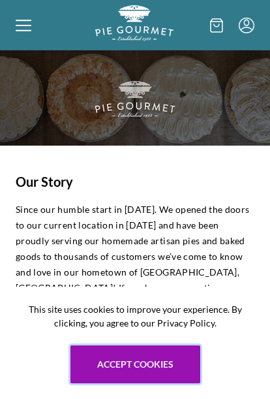
click at [135, 352] on button "Accept cookies" at bounding box center [136, 365] width 130 height 38
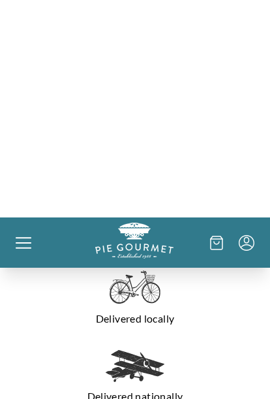
scroll to position [775, 0]
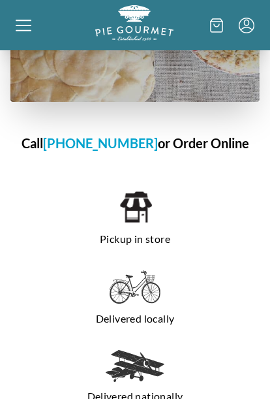
click at [137, 270] on img at bounding box center [135, 287] width 51 height 34
click at [202, 133] on h1 "Call [PHONE_NUMBER] or Order Online" at bounding box center [134, 143] width 249 height 20
click at [212, 133] on h1 "Call [PHONE_NUMBER] or Order Online" at bounding box center [134, 143] width 249 height 20
click at [201, 133] on h1 "Call 703-281-7437 or Order Online" at bounding box center [134, 143] width 249 height 20
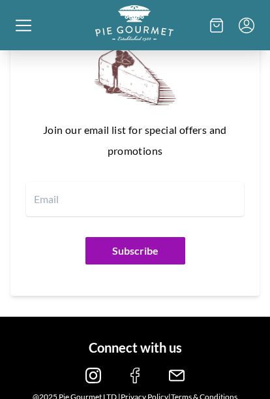
scroll to position [1611, 0]
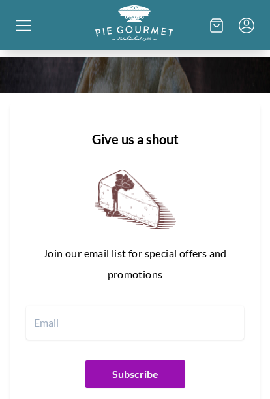
click at [53, 306] on input "email" at bounding box center [135, 323] width 218 height 34
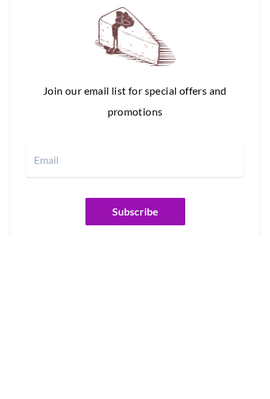
scroll to position [1522, 0]
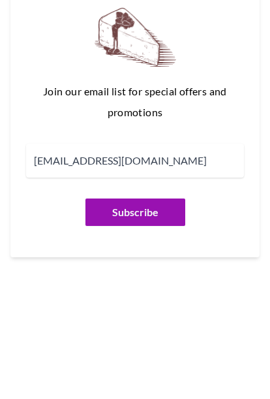
type input "ellenrking4444@gmail.com"
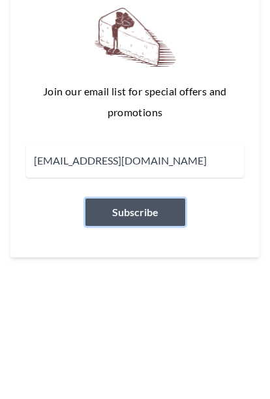
click at [135, 324] on button "Subscribe" at bounding box center [136, 337] width 100 height 27
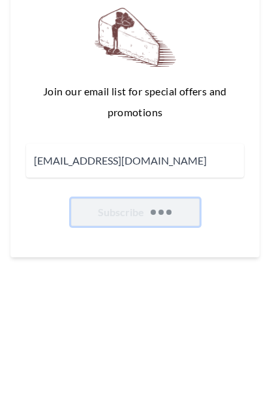
scroll to position [1648, 0]
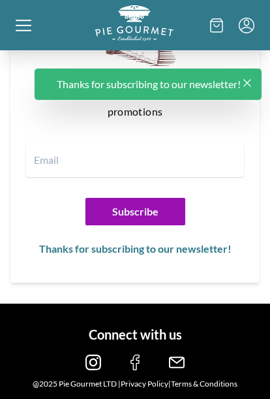
click at [211, 86] on h1 "Thanks for subscribing to our newsletter!" at bounding box center [149, 84] width 184 height 16
click at [252, 86] on icon "Close panel" at bounding box center [247, 82] width 13 height 13
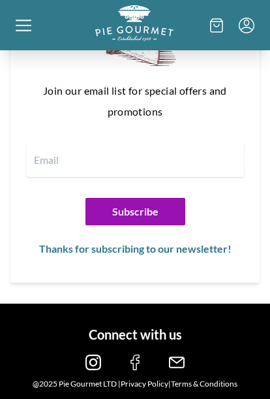
click at [25, 12] on div at bounding box center [56, 25] width 80 height 40
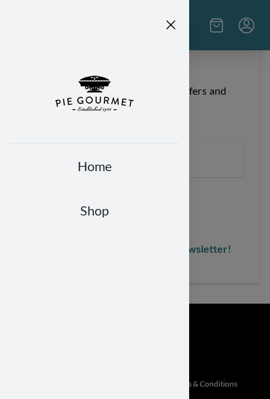
click at [99, 212] on link "Shop" at bounding box center [94, 210] width 169 height 18
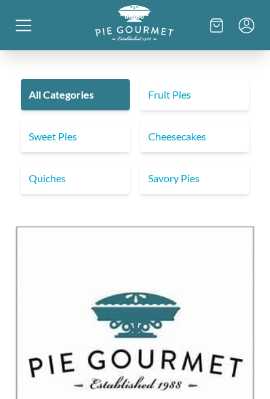
click at [181, 86] on link "Fruit Pies" at bounding box center [194, 94] width 109 height 31
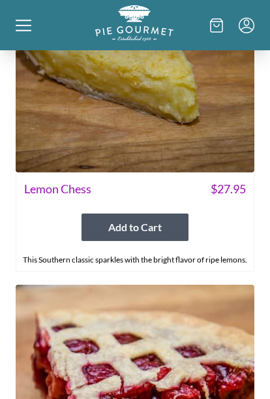
scroll to position [1389, 0]
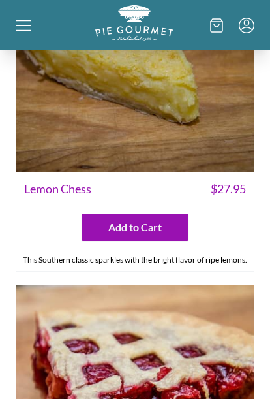
click at [178, 101] on img at bounding box center [135, 52] width 239 height 239
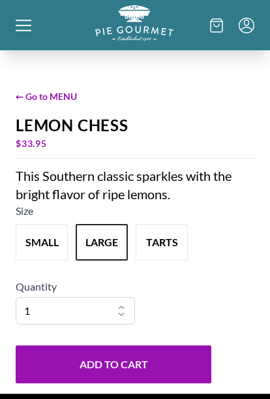
scroll to position [339, 0]
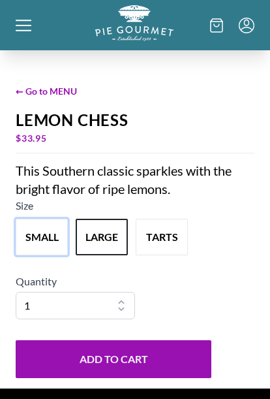
click at [42, 255] on button "small" at bounding box center [42, 237] width 52 height 37
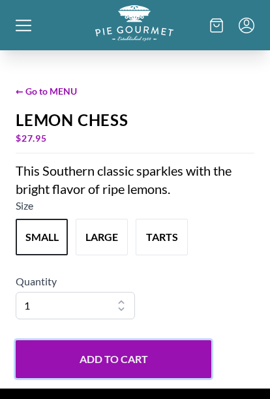
click at [129, 378] on button "Add to Cart" at bounding box center [114, 359] width 196 height 38
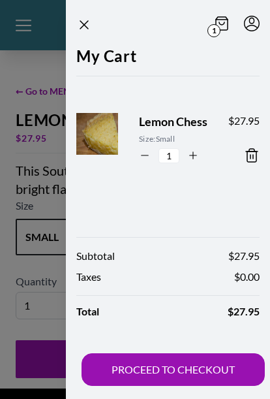
click at [90, 21] on icon "Close panel" at bounding box center [84, 25] width 16 height 16
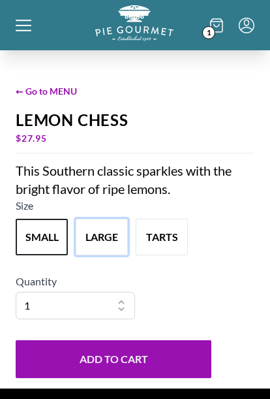
click at [104, 255] on button "large" at bounding box center [102, 237] width 52 height 37
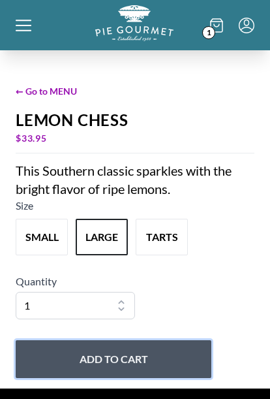
click at [118, 378] on button "Add to Cart" at bounding box center [114, 359] width 196 height 38
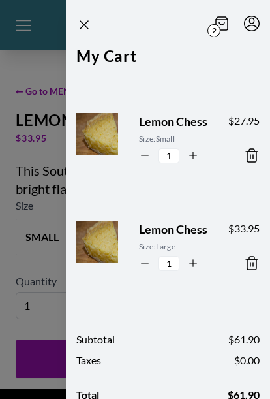
click at [250, 159] on icon at bounding box center [252, 156] width 16 height 16
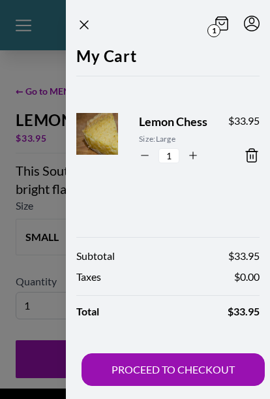
click at [78, 20] on icon "Close panel" at bounding box center [84, 25] width 16 height 16
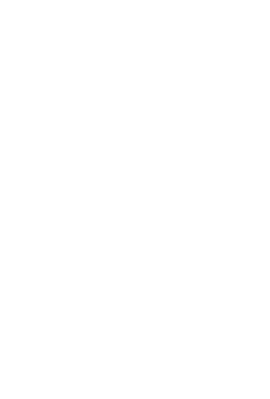
scroll to position [0, 0]
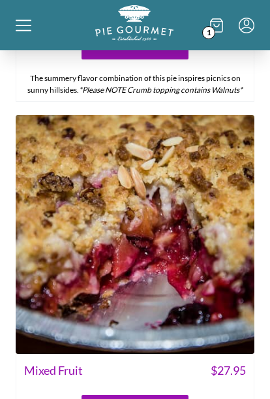
scroll to position [3424, 0]
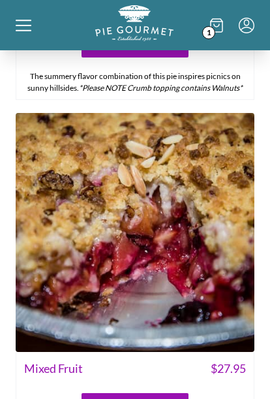
click at [148, 217] on img at bounding box center [135, 232] width 239 height 239
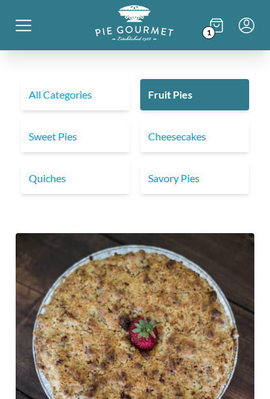
click at [193, 94] on link "Fruit Pies" at bounding box center [194, 94] width 109 height 31
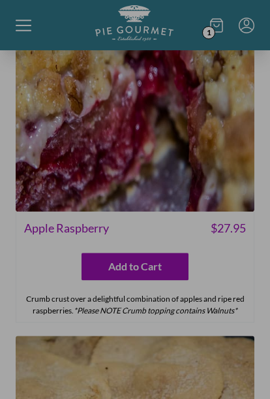
scroll to position [4314, 0]
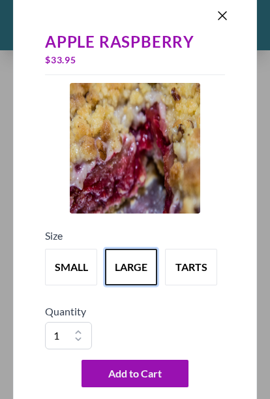
click at [136, 263] on button "large" at bounding box center [131, 267] width 52 height 37
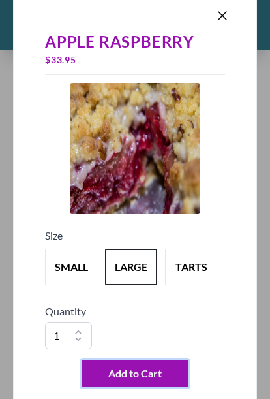
click at [144, 370] on span "Add to Cart" at bounding box center [135, 374] width 54 height 16
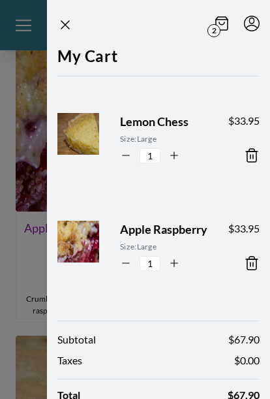
click at [63, 17] on icon "Close panel" at bounding box center [65, 25] width 16 height 16
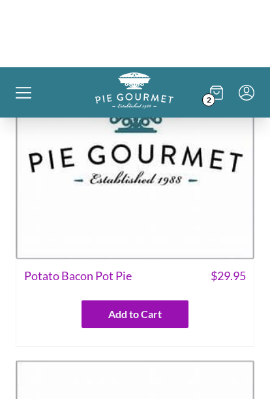
scroll to position [1224, 0]
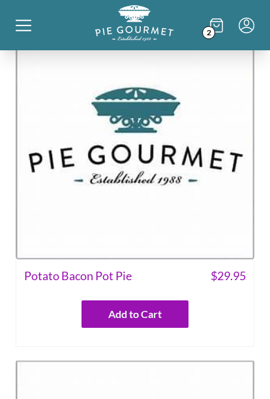
click at [153, 175] on img at bounding box center [135, 139] width 239 height 239
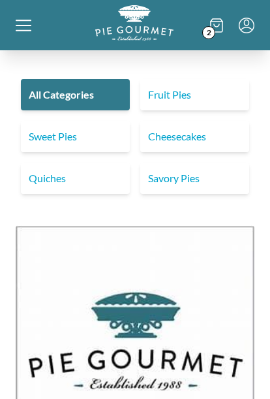
click at [195, 86] on link "Fruit Pies" at bounding box center [194, 94] width 109 height 31
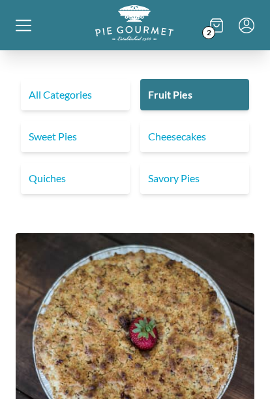
click at [61, 89] on link "All Categories" at bounding box center [75, 94] width 109 height 31
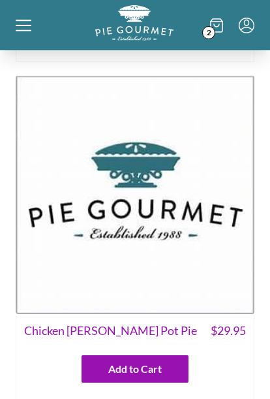
scroll to position [501, 0]
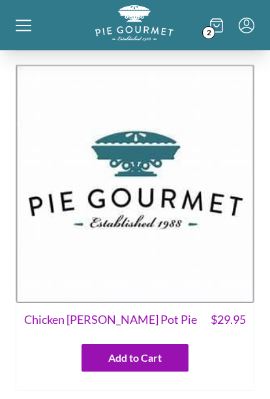
click at [142, 198] on img at bounding box center [135, 183] width 239 height 239
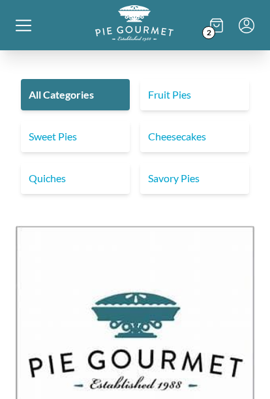
click at [72, 135] on link "Sweet Pies" at bounding box center [75, 136] width 109 height 31
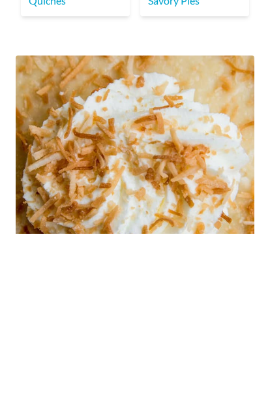
scroll to position [178, 0]
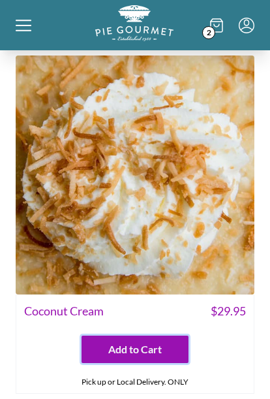
click at [133, 336] on button "Add to Cart" at bounding box center [135, 349] width 107 height 27
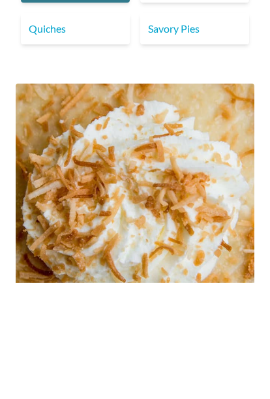
scroll to position [150, 0]
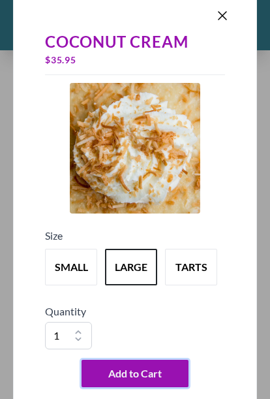
click at [135, 381] on span "Add to Cart" at bounding box center [135, 374] width 54 height 16
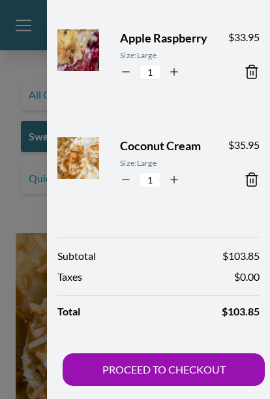
scroll to position [191, 0]
click at [177, 369] on button "PROCEED TO CHECKOUT" at bounding box center [164, 369] width 202 height 33
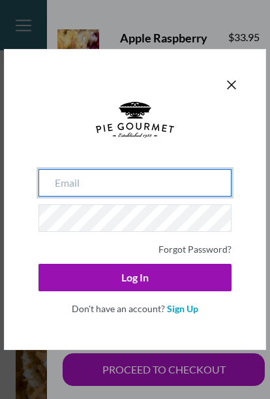
click at [60, 183] on input "email" at bounding box center [135, 182] width 193 height 27
type input "ellenrking4444@gmail.com"
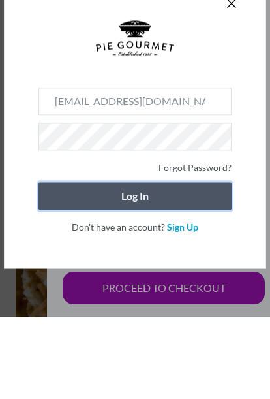
click at [144, 264] on button "Log In" at bounding box center [135, 277] width 193 height 27
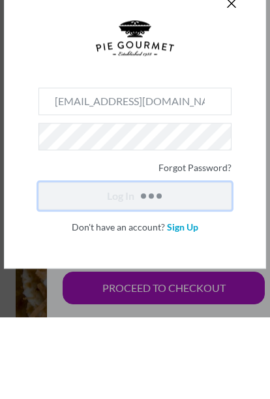
scroll to position [82, 0]
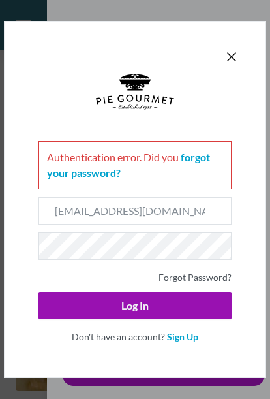
click at [205, 278] on link "Forgot Password?" at bounding box center [195, 277] width 73 height 11
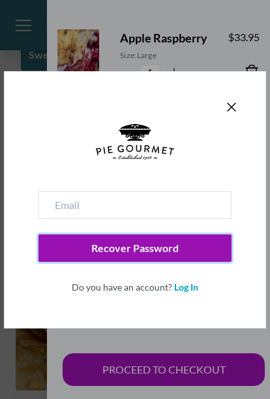
click at [152, 249] on button "Recover Password" at bounding box center [135, 247] width 193 height 27
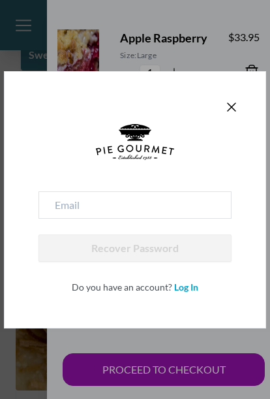
click at [184, 286] on link "Log In" at bounding box center [186, 286] width 24 height 11
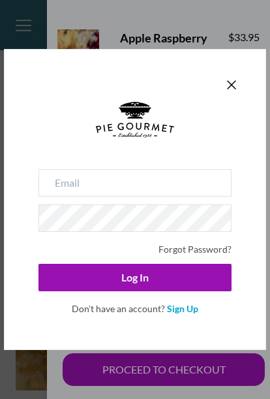
click at [180, 308] on link "Sign Up" at bounding box center [182, 308] width 31 height 11
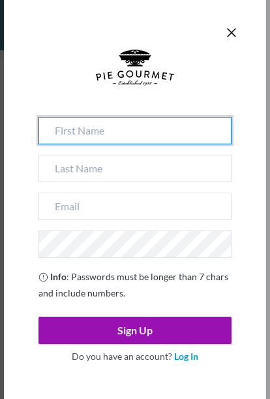
click at [63, 129] on input at bounding box center [135, 130] width 193 height 27
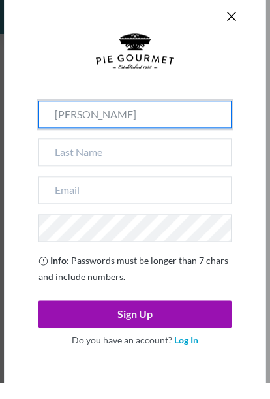
type input "[PERSON_NAME]"
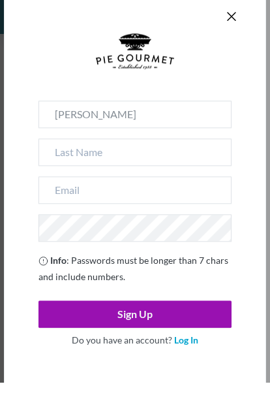
click at [63, 155] on input at bounding box center [135, 168] width 193 height 27
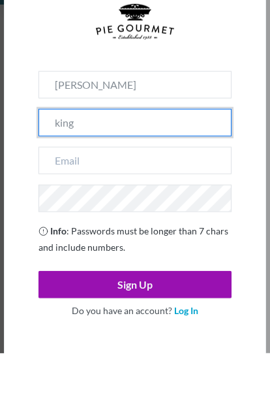
type input "king"
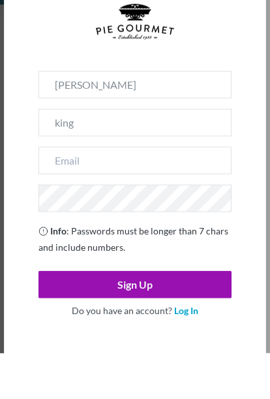
click at [56, 193] on input "email" at bounding box center [135, 206] width 193 height 27
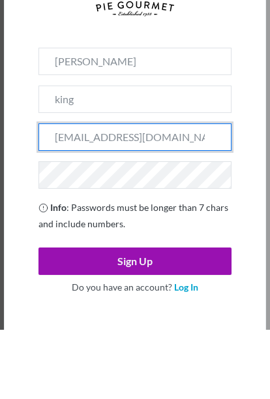
type input "ellenrking4444@gmail.com"
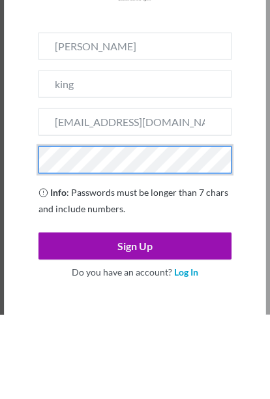
scroll to position [111, 0]
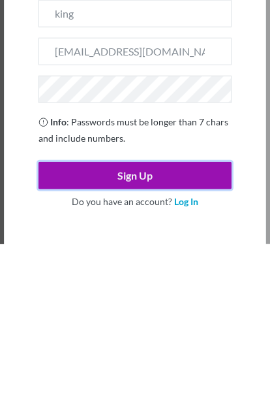
click at [142, 317] on button "Sign Up" at bounding box center [135, 330] width 193 height 27
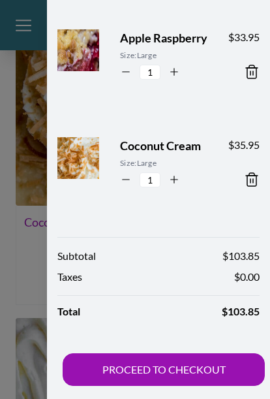
scroll to position [191, 0]
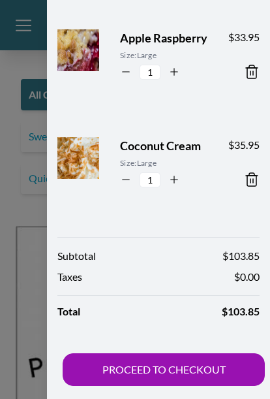
click at [184, 359] on button "PROCEED TO CHECKOUT" at bounding box center [164, 369] width 202 height 33
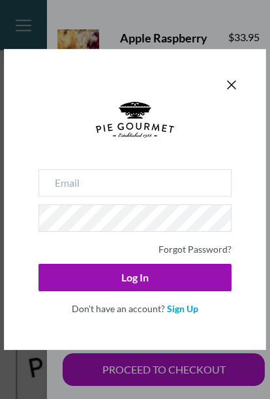
click at [238, 82] on icon "Close panel" at bounding box center [232, 85] width 16 height 16
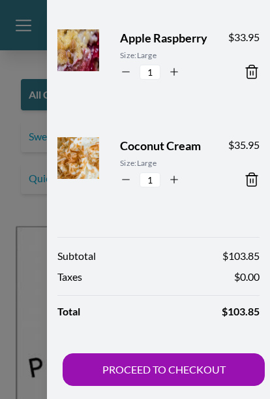
click at [172, 371] on button "PROCEED TO CHECKOUT" at bounding box center [164, 369] width 202 height 33
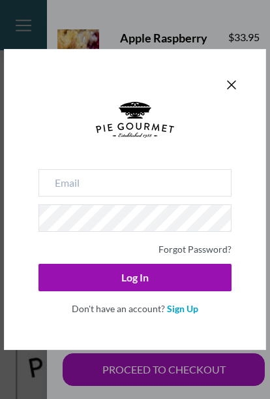
click at [202, 246] on link "Forgot Password?" at bounding box center [195, 249] width 73 height 11
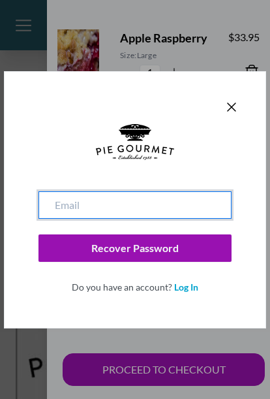
click at [76, 192] on input "email" at bounding box center [135, 204] width 193 height 27
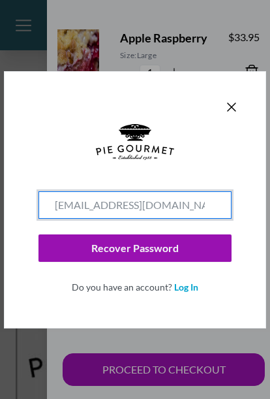
type input "ellenrking4444@gmail.com"
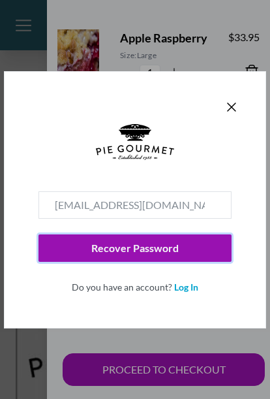
click at [69, 253] on button "Recover Password" at bounding box center [135, 247] width 193 height 27
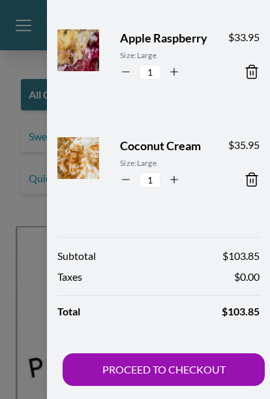
click at [176, 366] on button "PROCEED TO CHECKOUT" at bounding box center [164, 369] width 202 height 33
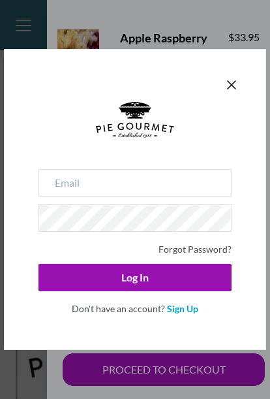
click at [237, 82] on icon "Close panel" at bounding box center [232, 85] width 16 height 16
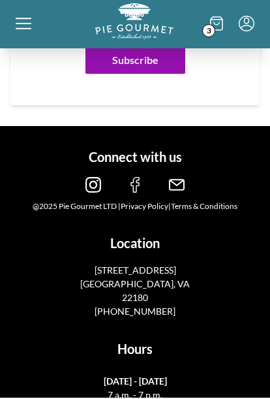
scroll to position [1797, 0]
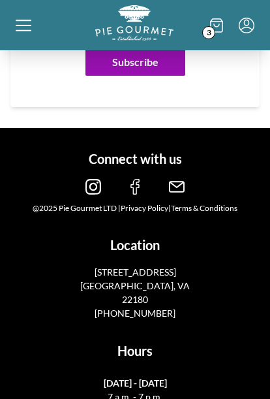
click at [24, 18] on icon at bounding box center [24, 26] width 16 height 16
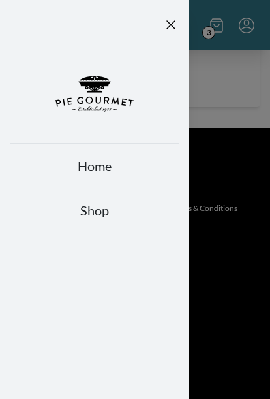
click at [101, 171] on link "Home" at bounding box center [94, 166] width 169 height 18
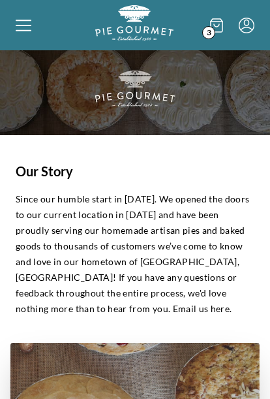
scroll to position [0, 0]
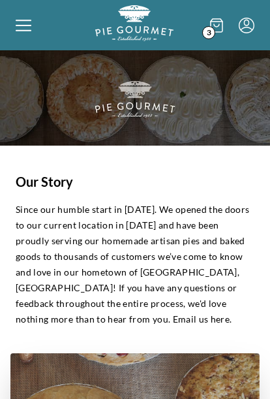
click at [28, 15] on div at bounding box center [56, 25] width 80 height 40
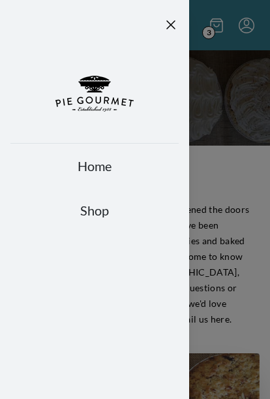
click at [98, 211] on link "Shop" at bounding box center [94, 210] width 169 height 18
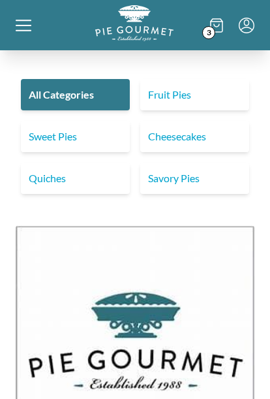
click at [188, 88] on link "Fruit Pies" at bounding box center [194, 94] width 109 height 31
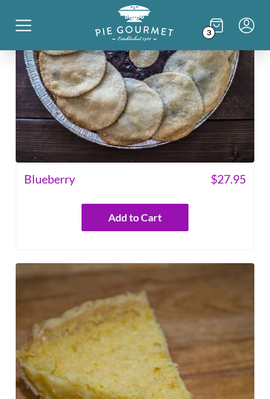
scroll to position [1060, 0]
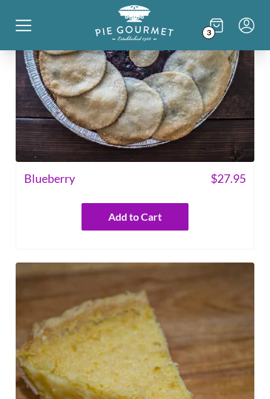
click at [221, 25] on icon at bounding box center [216, 25] width 13 height 14
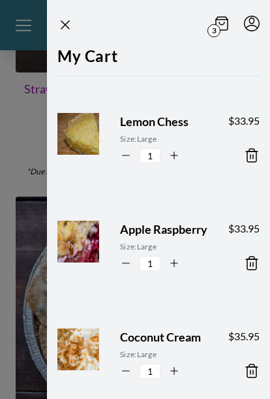
scroll to position [0, 0]
click at [250, 25] on icon "Menu" at bounding box center [252, 24] width 16 height 16
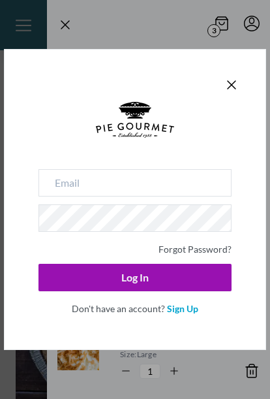
click at [238, 93] on icon "Close panel" at bounding box center [232, 85] width 16 height 16
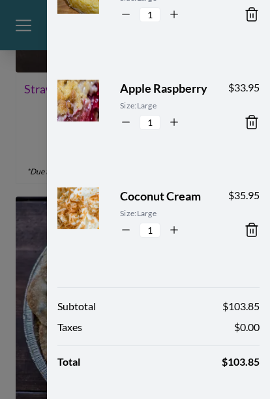
scroll to position [140, 0]
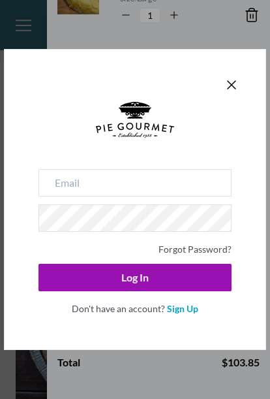
click at [157, 398] on div "Forgot Password? Log In Don't have an account? Sign Up" at bounding box center [135, 199] width 270 height 399
click at [238, 93] on icon "Close panel" at bounding box center [232, 85] width 16 height 16
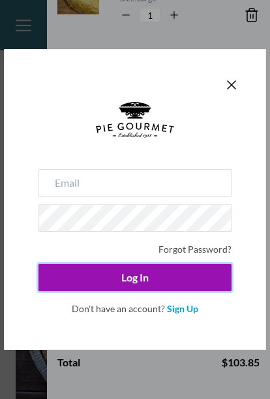
click at [135, 291] on button "Log In" at bounding box center [135, 277] width 193 height 27
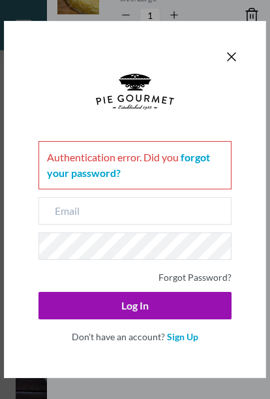
click at [121, 342] on span "Don't have an account?" at bounding box center [118, 336] width 93 height 11
click at [125, 344] on div "Don't have an account? Sign Up" at bounding box center [135, 335] width 193 height 16
click at [193, 283] on link "Forgot Password?" at bounding box center [195, 277] width 73 height 11
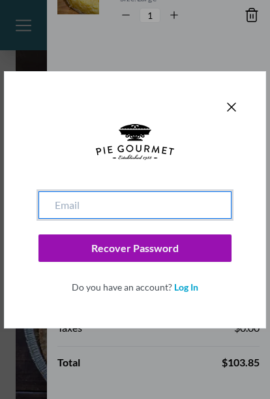
click at [60, 219] on input "email" at bounding box center [135, 204] width 193 height 27
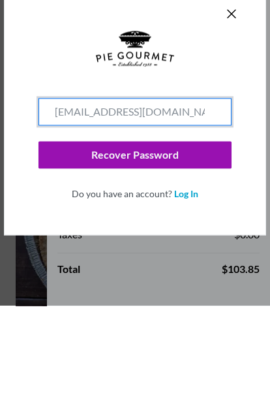
type input "[EMAIL_ADDRESS][DOMAIN_NAME]"
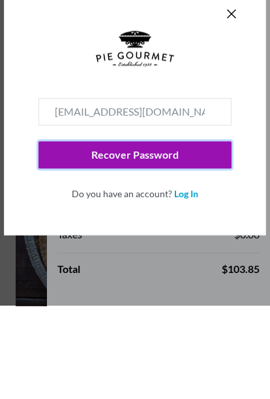
click at [68, 173] on div at bounding box center [135, 157] width 193 height 67
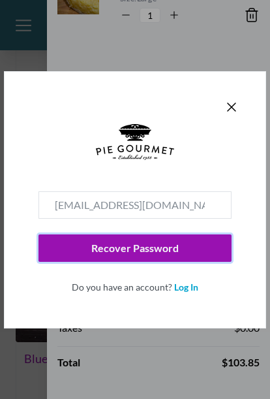
click at [181, 260] on button "Recover Password" at bounding box center [135, 247] width 193 height 27
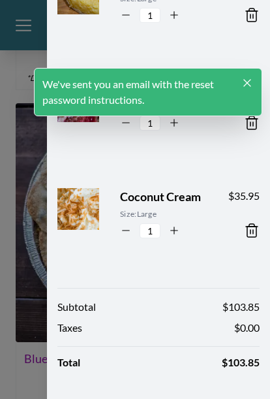
click at [174, 93] on h1 "We've sent you an email with the reset password instructions." at bounding box center [141, 91] width 199 height 31
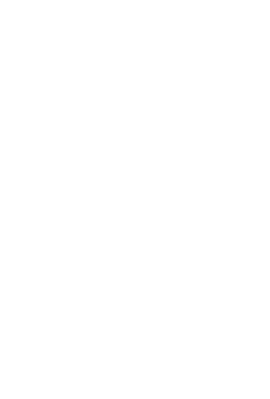
scroll to position [0, 0]
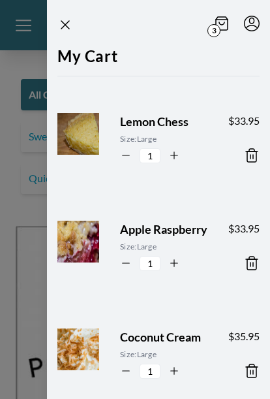
click at [255, 20] on icon "Menu" at bounding box center [251, 21] width 5 height 7
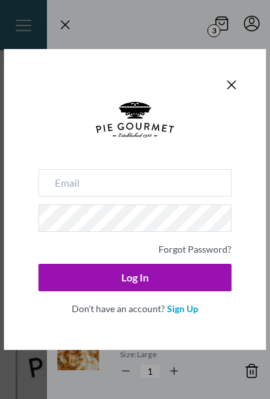
click at [191, 314] on link "Sign Up" at bounding box center [182, 308] width 31 height 11
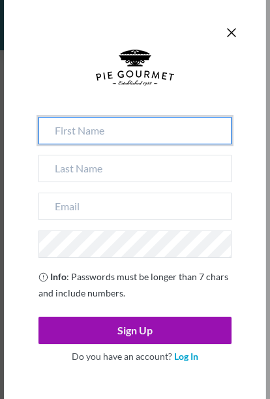
click at [69, 144] on input at bounding box center [135, 130] width 193 height 27
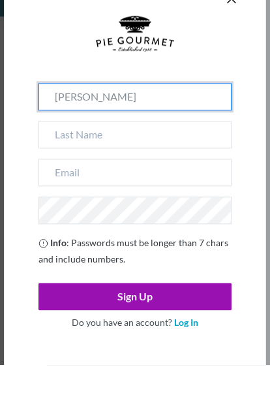
type input "[PERSON_NAME]"
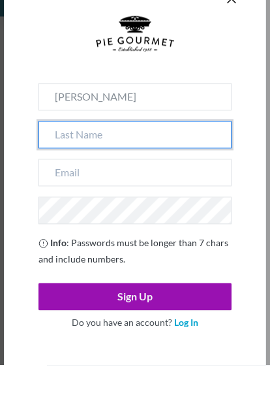
click at [70, 162] on input at bounding box center [135, 168] width 193 height 27
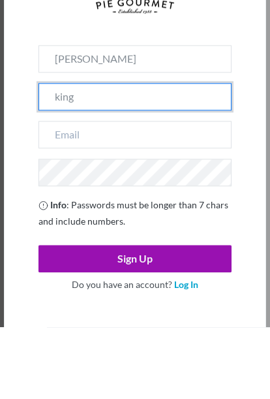
type input "king"
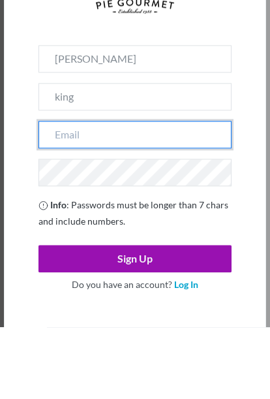
click at [57, 193] on input "email" at bounding box center [135, 206] width 193 height 27
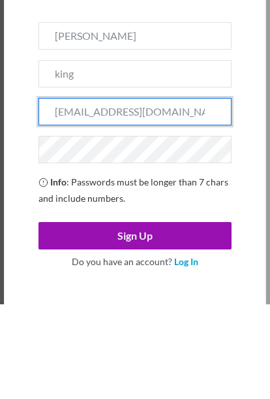
type input "[EMAIL_ADDRESS][DOMAIN_NAME]"
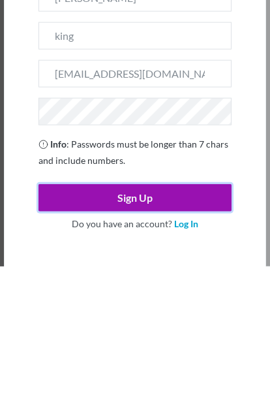
click at [144, 317] on button "Sign Up" at bounding box center [135, 330] width 193 height 27
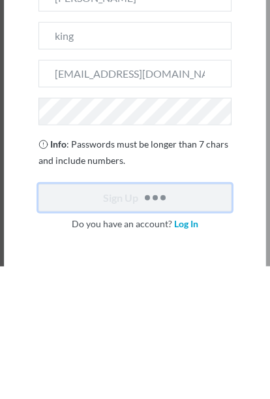
scroll to position [133, 0]
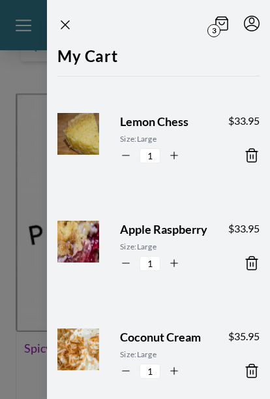
click at [171, 34] on header "3" at bounding box center [158, 22] width 223 height 44
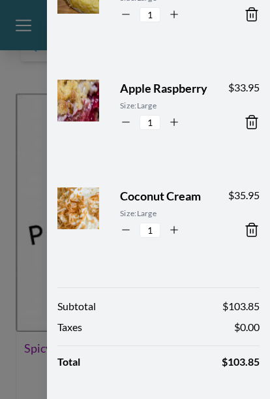
scroll to position [140, 0]
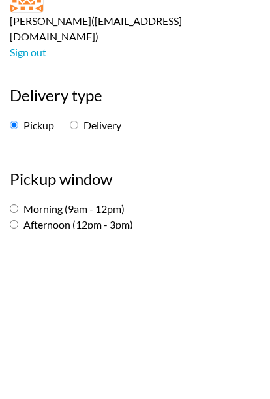
scroll to position [182, 0]
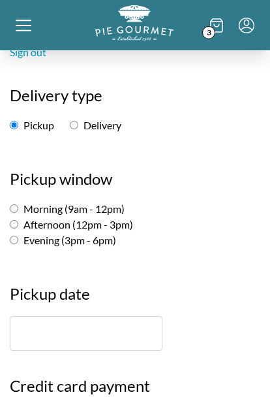
click at [17, 204] on input "Morning (9am - 12pm)" at bounding box center [14, 208] width 8 height 8
radio input "true"
click at [78, 121] on input "Delivery" at bounding box center [74, 125] width 8 height 8
radio input "true"
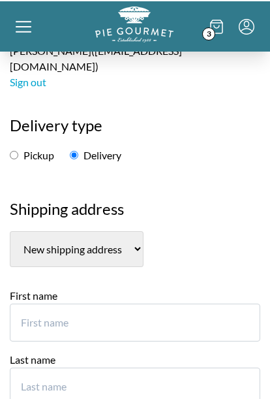
scroll to position [30, 0]
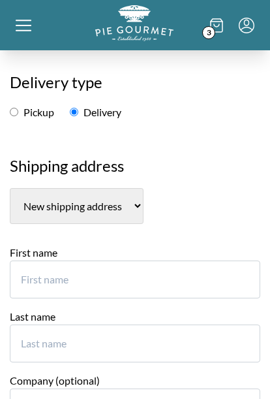
click at [37, 261] on input "First name" at bounding box center [135, 280] width 251 height 38
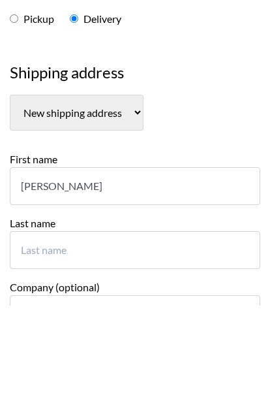
type input "[PERSON_NAME]"
click at [42, 325] on input "Last name" at bounding box center [135, 344] width 251 height 38
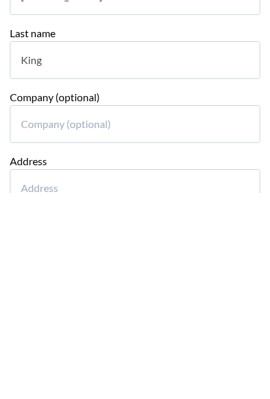
type input "King"
click at [21, 375] on input "Address" at bounding box center [135, 394] width 251 height 38
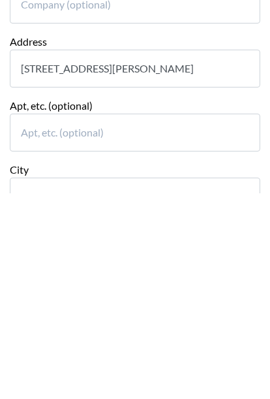
type input "[STREET_ADDRESS][PERSON_NAME]"
click at [40, 383] on input "City" at bounding box center [135, 402] width 251 height 38
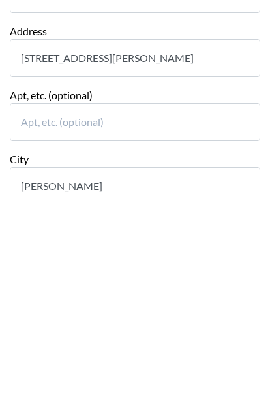
type input "[PERSON_NAME]"
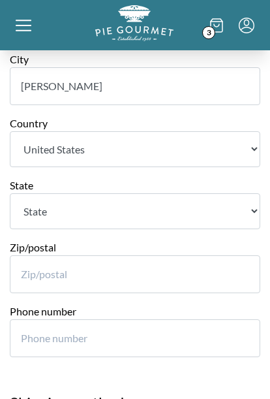
select select "VA"
click at [48, 255] on input "Zip/postal" at bounding box center [135, 274] width 251 height 38
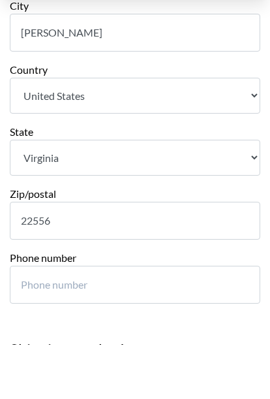
type input "22556"
click at [50, 320] on input "Phone number" at bounding box center [135, 339] width 251 height 38
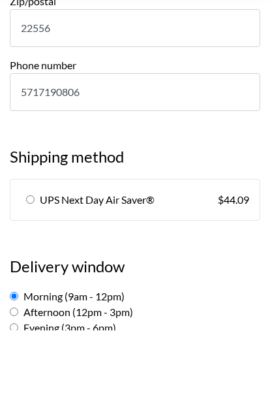
scroll to position [895, 0]
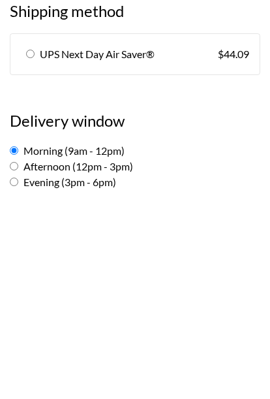
type input "5717190806"
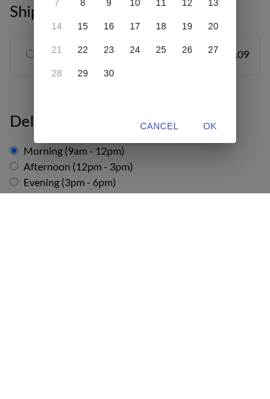
scroll to position [1101, 0]
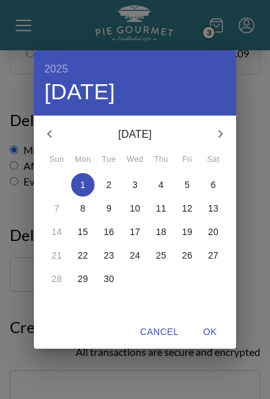
click at [85, 191] on p "1" at bounding box center [82, 184] width 5 height 13
click at [216, 340] on span "OK" at bounding box center [210, 332] width 31 height 16
type input "[DATE]"
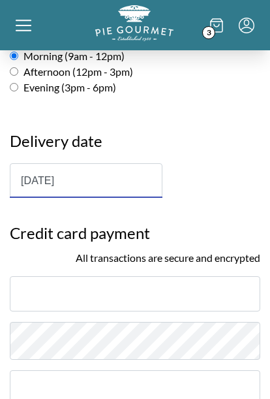
scroll to position [1211, 0]
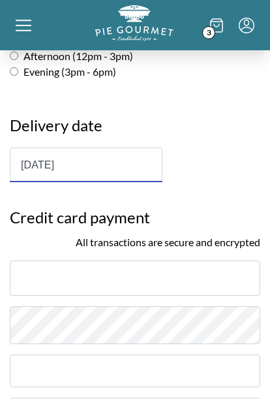
click at [25, 261] on div at bounding box center [135, 278] width 251 height 35
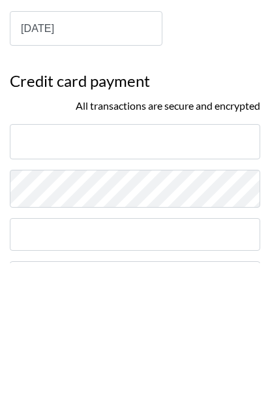
scroll to position [1214, 0]
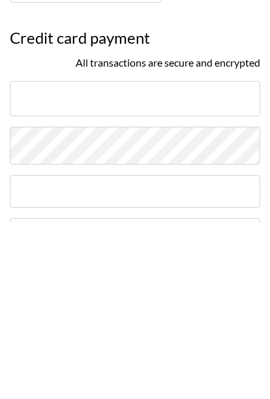
checkbox input "true"
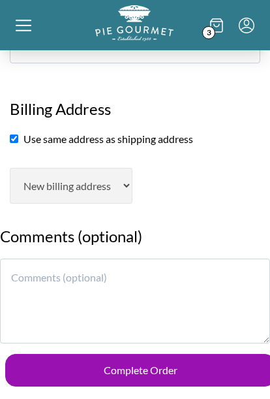
scroll to position [1579, 0]
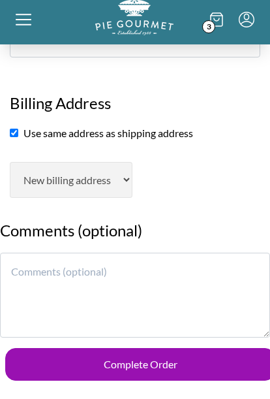
click at [33, 259] on textarea at bounding box center [135, 301] width 270 height 85
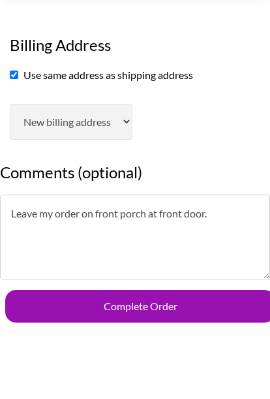
type textarea "Leave my order on front porch at front door."
click at [152, 354] on button "Complete Order" at bounding box center [140, 370] width 270 height 33
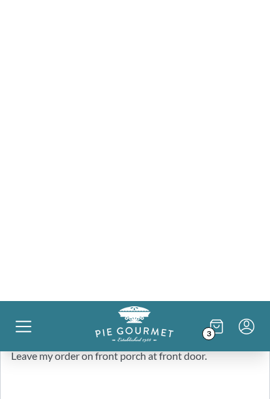
scroll to position [1500, 0]
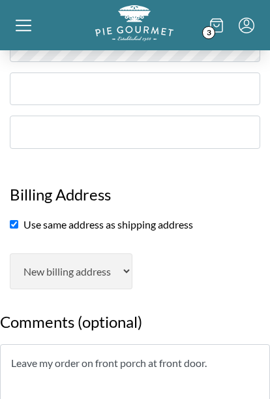
scroll to position [1502, 0]
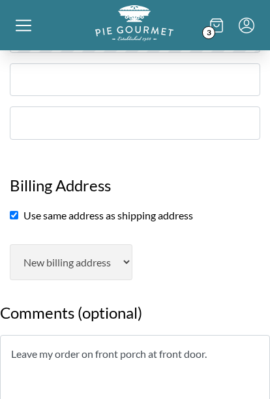
click at [231, 335] on textarea "Leave my order on front porch at front door." at bounding box center [135, 377] width 270 height 85
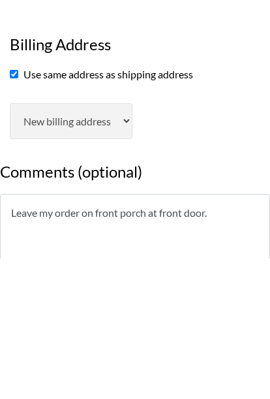
click at [217, 335] on textarea "Leave my order on front porch at front door." at bounding box center [135, 377] width 270 height 85
click at [250, 335] on textarea "Leave my order on front porch at front door." at bounding box center [135, 377] width 270 height 85
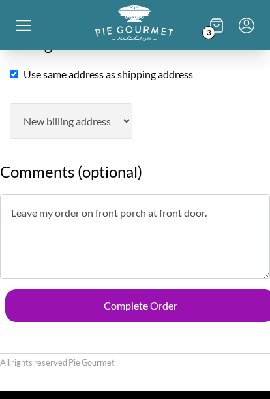
click at [153, 289] on button "Complete Order" at bounding box center [140, 305] width 270 height 33
click at [168, 289] on button "Complete Order" at bounding box center [140, 305] width 270 height 33
click at [172, 289] on button "Complete Order" at bounding box center [140, 305] width 270 height 33
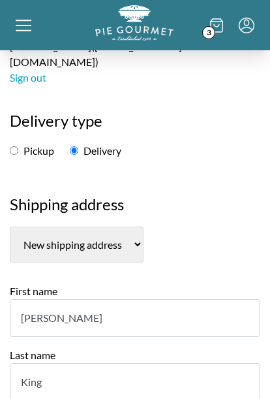
scroll to position [0, 0]
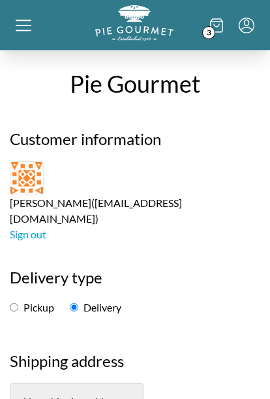
click at [222, 26] on icon at bounding box center [216, 25] width 13 height 14
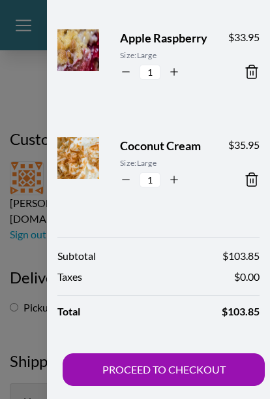
scroll to position [191, 0]
click at [178, 370] on button "PROCEED TO CHECKOUT" at bounding box center [164, 369] width 202 height 33
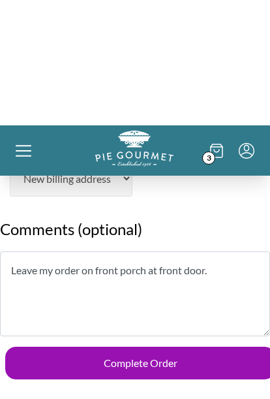
scroll to position [1586, 0]
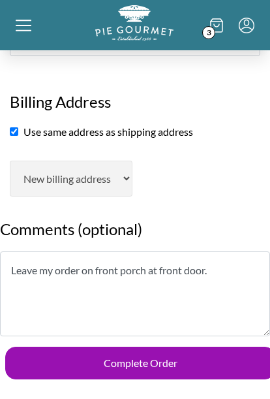
click at [165, 347] on button "Complete Order" at bounding box center [140, 363] width 270 height 33
click at [179, 347] on button "Complete Order" at bounding box center [140, 363] width 270 height 33
click at [182, 347] on button "Complete Order" at bounding box center [140, 363] width 270 height 33
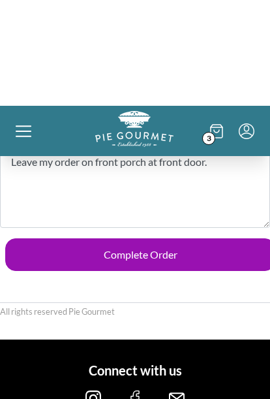
scroll to position [1694, 0]
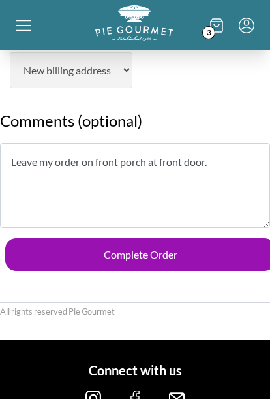
click at [183, 238] on button "Complete Order" at bounding box center [140, 254] width 270 height 33
click at [197, 238] on button "Complete Order" at bounding box center [140, 254] width 270 height 33
click at [247, 29] on icon "Menu" at bounding box center [247, 26] width 16 height 16
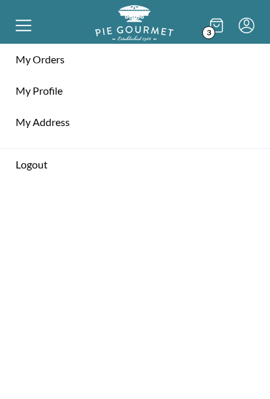
click at [172, 238] on button "Complete Order" at bounding box center [140, 254] width 270 height 33
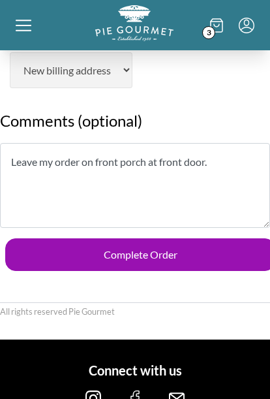
click at [217, 23] on icon at bounding box center [216, 25] width 13 height 14
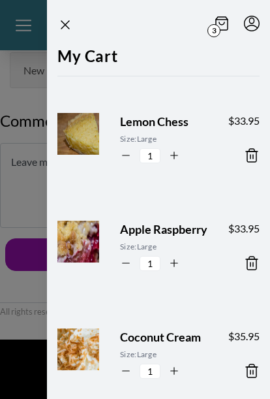
click at [98, 52] on h2 "My Cart" at bounding box center [158, 59] width 202 height 31
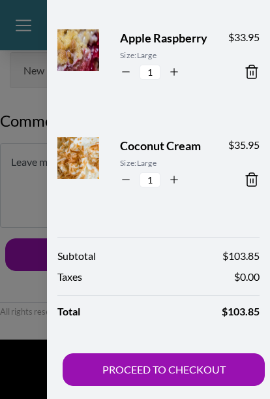
scroll to position [191, 0]
click at [158, 371] on button "PROCEED TO CHECKOUT" at bounding box center [164, 369] width 202 height 33
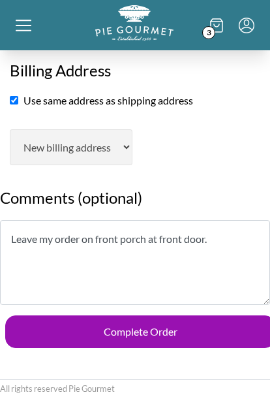
scroll to position [1618, 0]
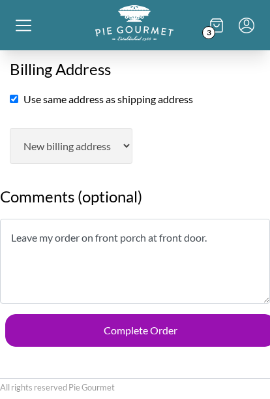
click at [152, 314] on button "Complete Order" at bounding box center [140, 330] width 270 height 33
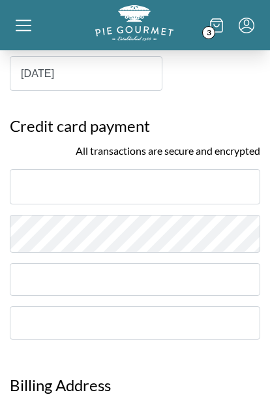
scroll to position [1302, 0]
